Goal: Task Accomplishment & Management: Use online tool/utility

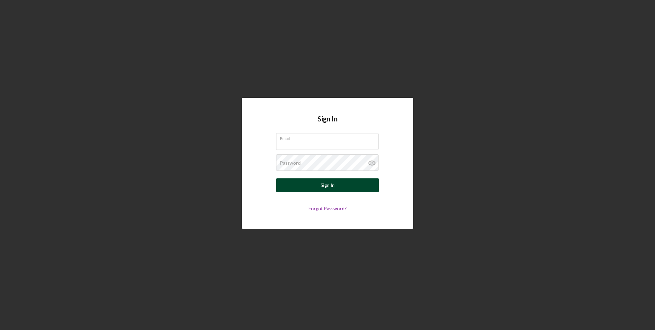
type input "[EMAIL_ADDRESS][DOMAIN_NAME]"
click at [338, 184] on button "Sign In" at bounding box center [327, 185] width 103 height 14
